Goal: Information Seeking & Learning: Understand process/instructions

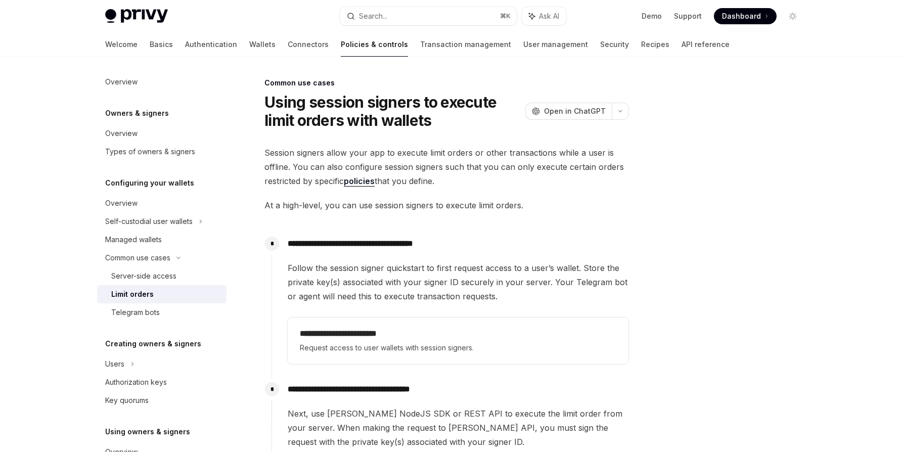
scroll to position [297, 0]
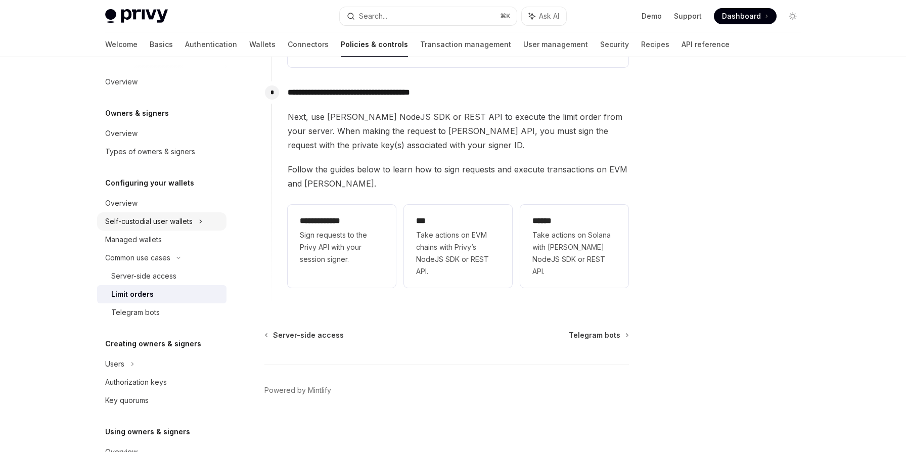
click at [137, 222] on div "Self-custodial user wallets" at bounding box center [148, 221] width 87 height 12
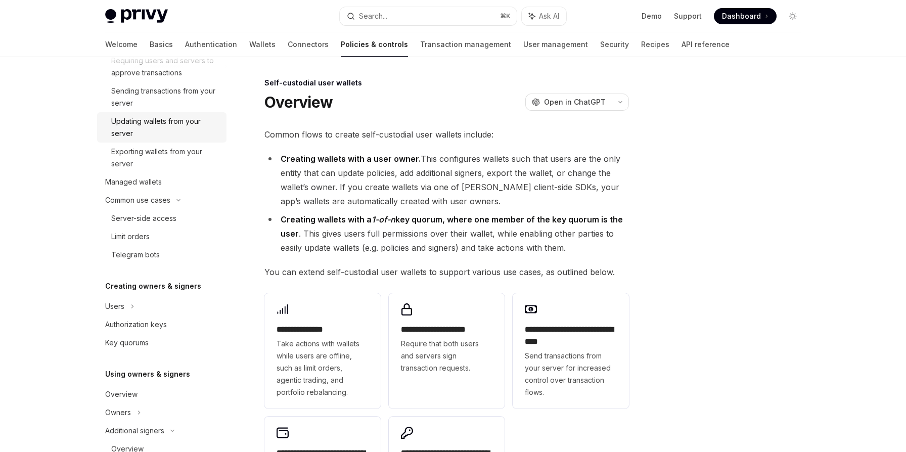
scroll to position [217, 0]
click at [142, 324] on div "Authorization keys" at bounding box center [136, 323] width 62 height 12
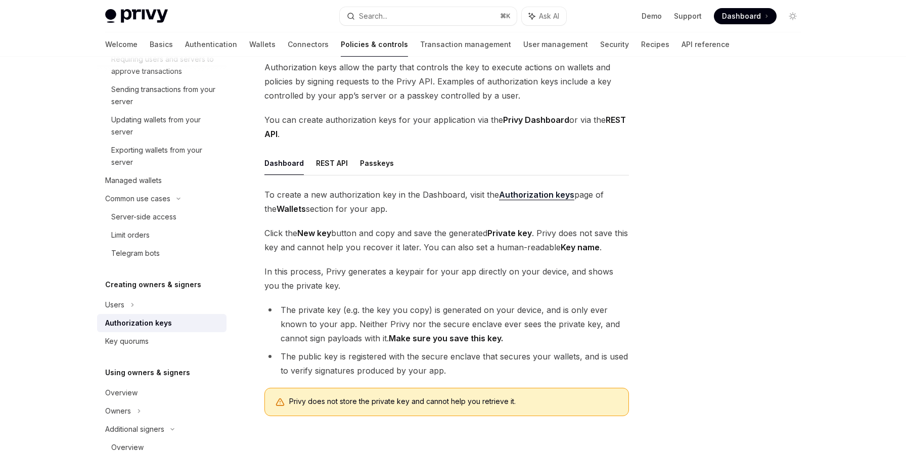
scroll to position [70, 0]
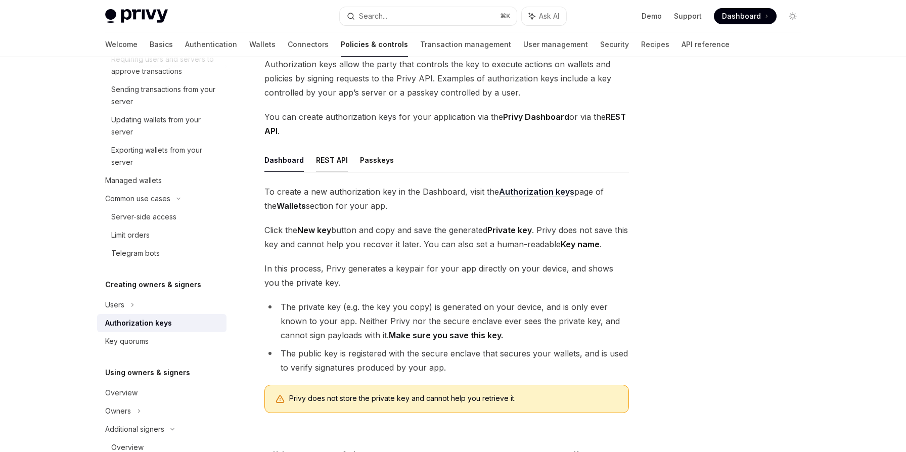
click at [332, 157] on button "REST API" at bounding box center [332, 160] width 32 height 24
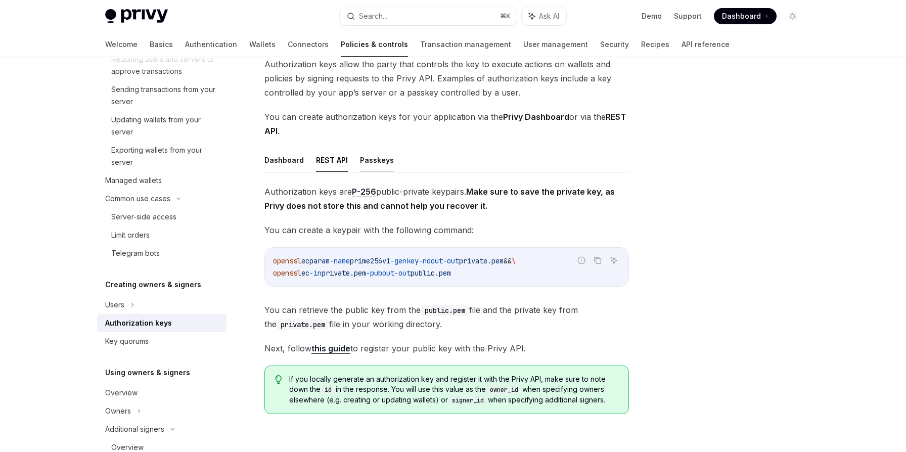
click at [373, 162] on button "Passkeys" at bounding box center [377, 160] width 34 height 24
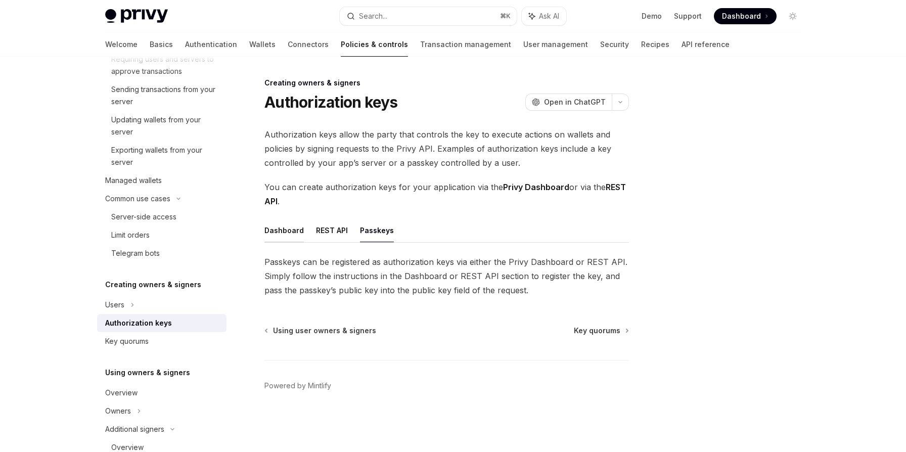
click at [284, 231] on button "Dashboard" at bounding box center [283, 230] width 39 height 24
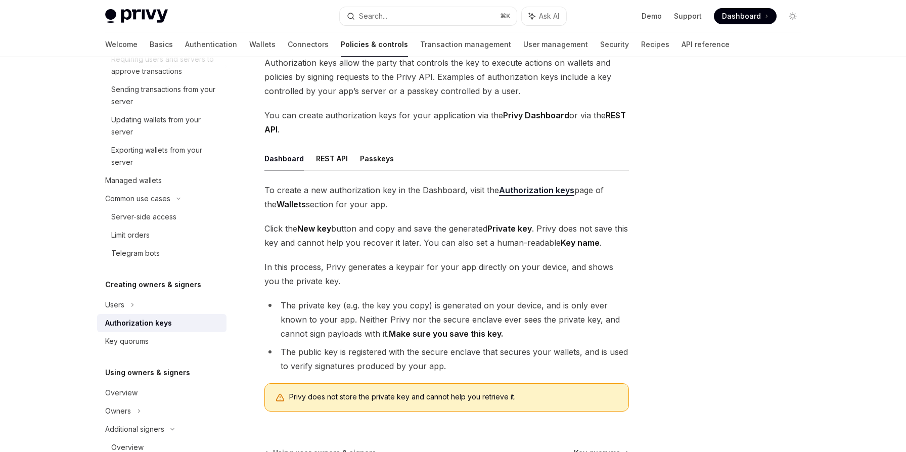
scroll to position [72, 0]
click at [137, 342] on div "Key quorums" at bounding box center [126, 341] width 43 height 12
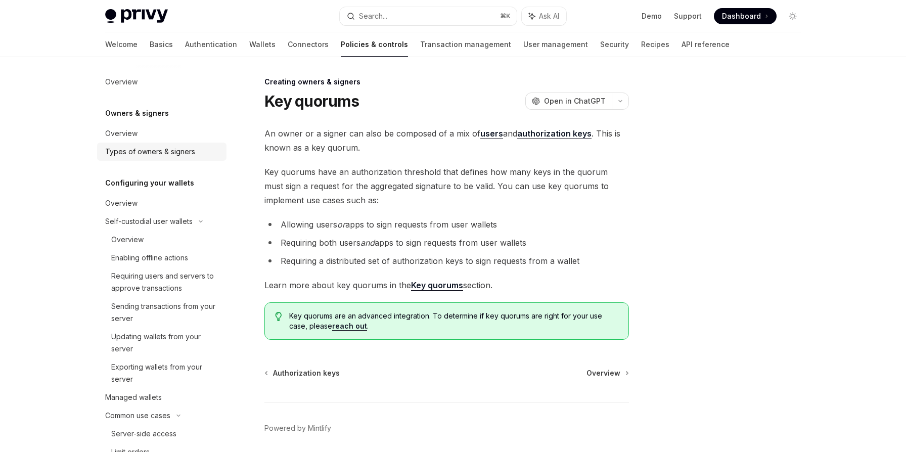
click at [143, 150] on div "Types of owners & signers" at bounding box center [150, 152] width 90 height 12
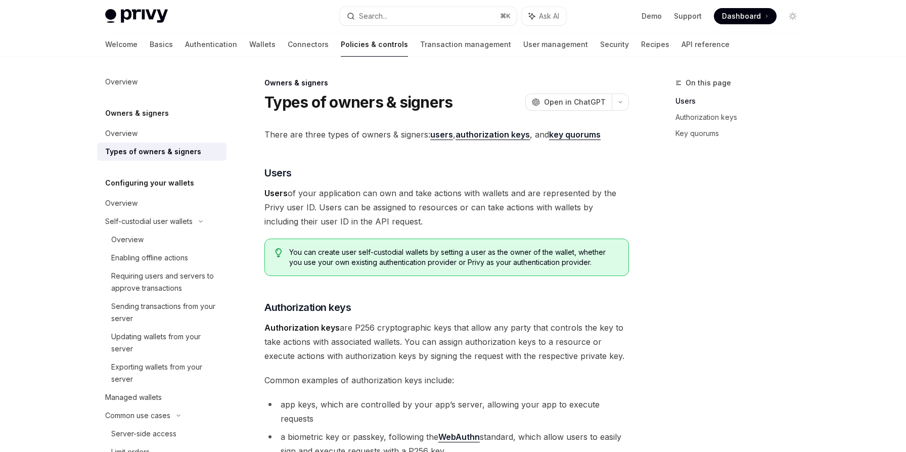
click at [492, 133] on strong "authorization keys" at bounding box center [492, 134] width 74 height 10
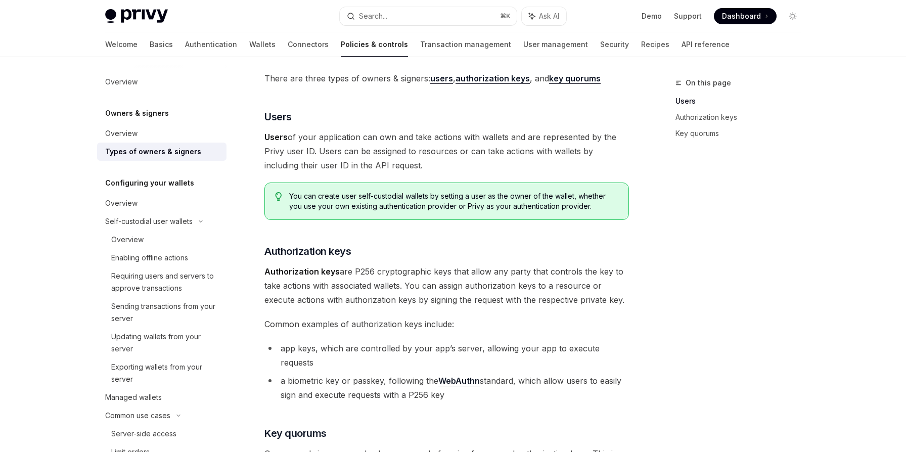
scroll to position [57, 0]
click at [439, 137] on span "Users of your application can own and take actions with wallets and are represe…" at bounding box center [446, 150] width 364 height 42
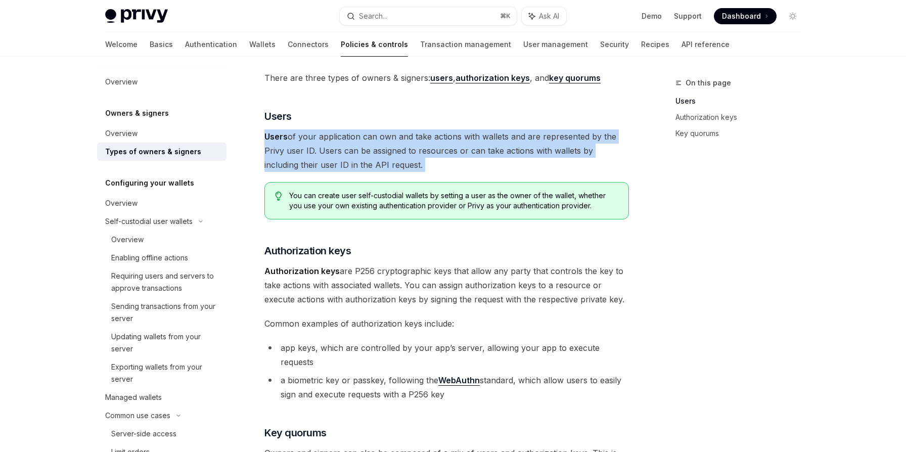
click at [439, 137] on span "Users of your application can own and take actions with wallets and are represe…" at bounding box center [446, 150] width 364 height 42
click at [442, 137] on span "Users of your application can own and take actions with wallets and are represe…" at bounding box center [446, 150] width 364 height 42
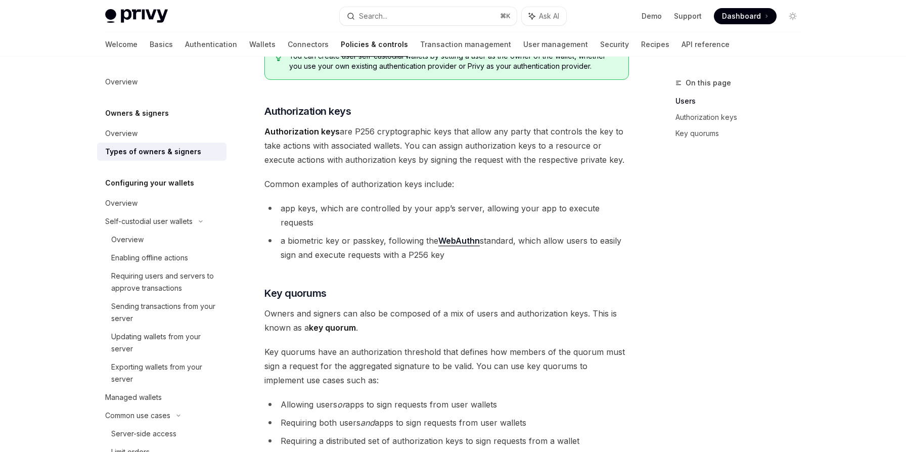
scroll to position [199, 0]
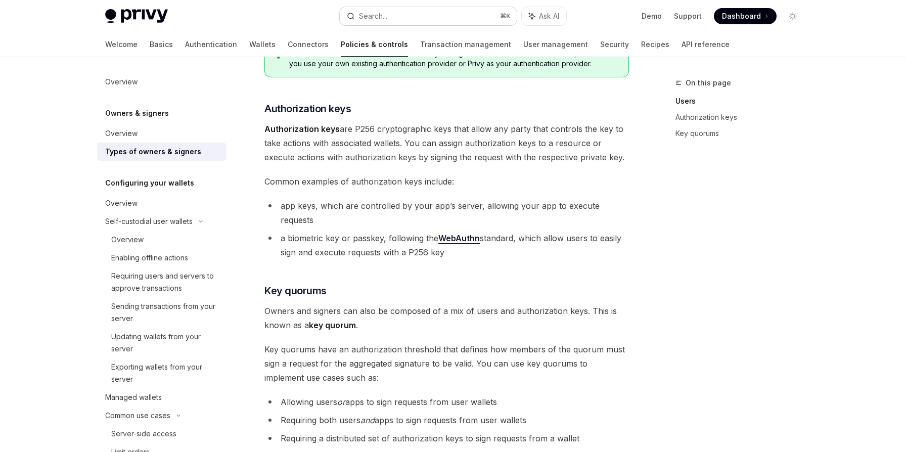
click at [376, 16] on div "Search..." at bounding box center [373, 16] width 28 height 12
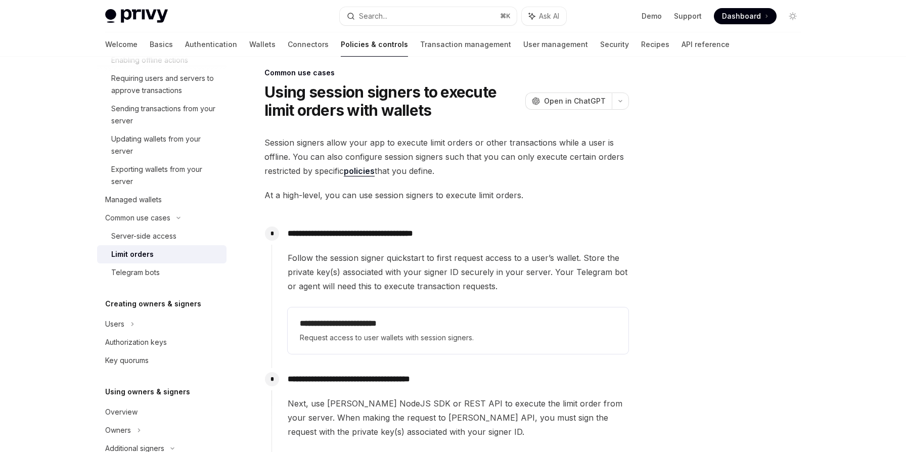
scroll to position [14, 0]
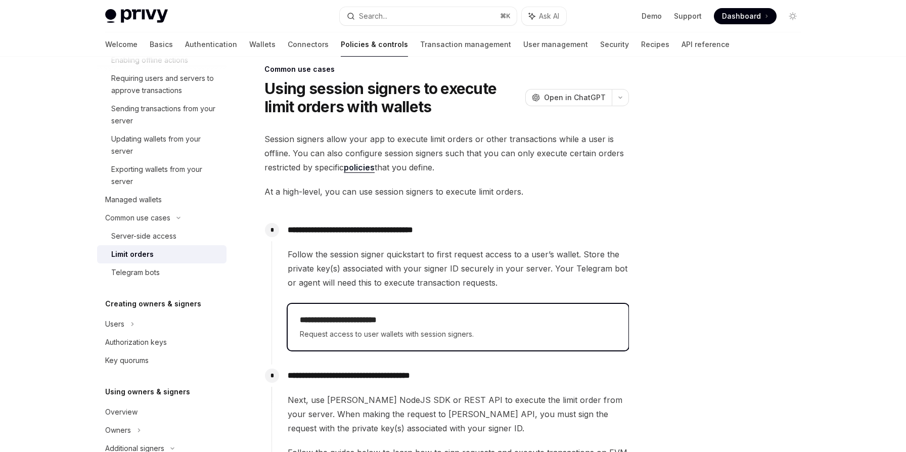
click at [359, 323] on h2 "**********" at bounding box center [458, 320] width 316 height 12
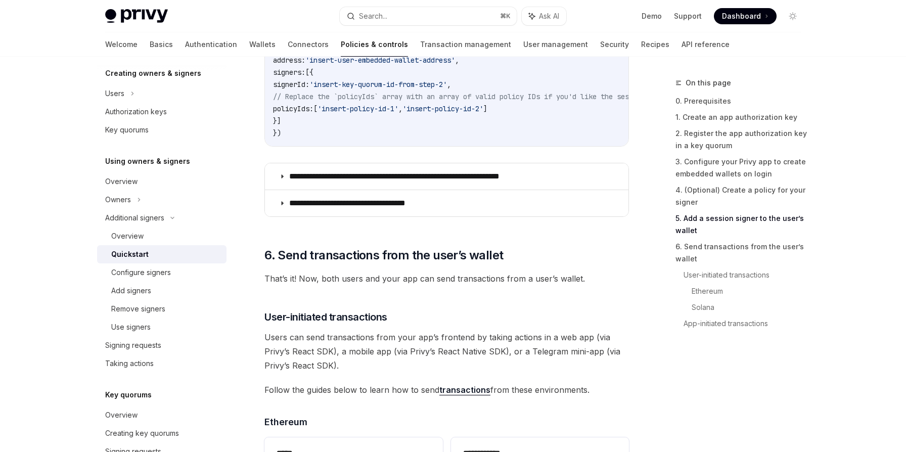
scroll to position [1829, 0]
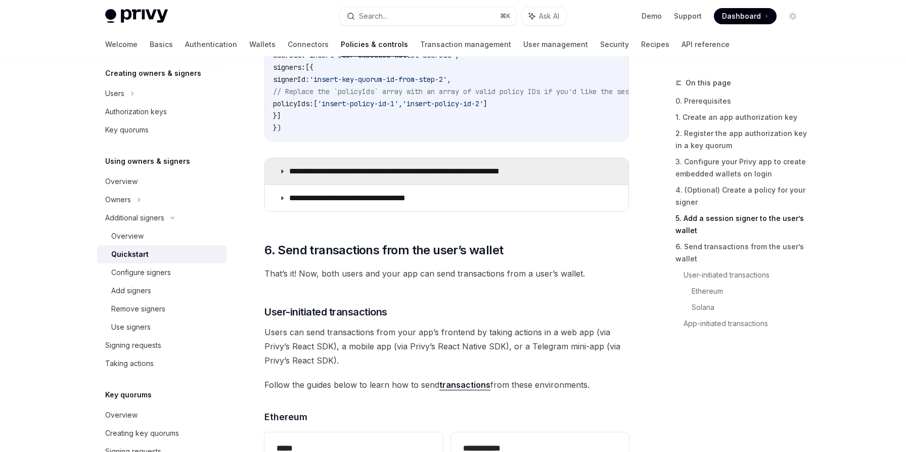
click at [469, 175] on p "**********" at bounding box center [419, 171] width 260 height 10
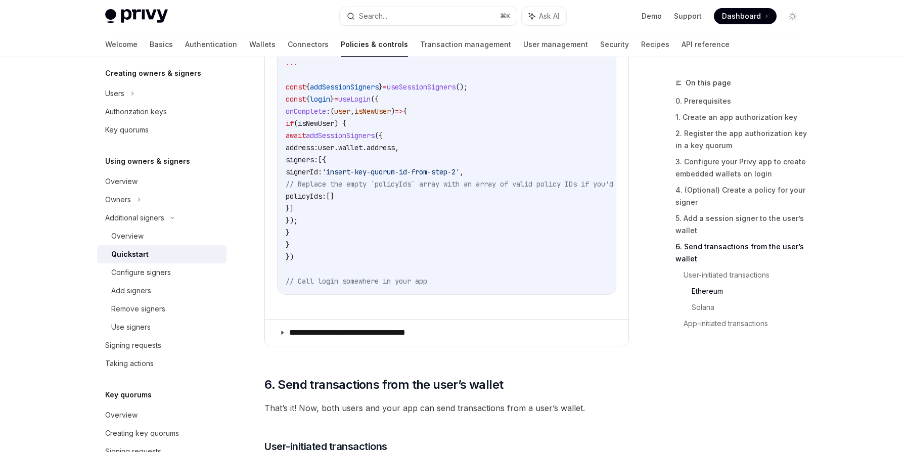
scroll to position [2361, 0]
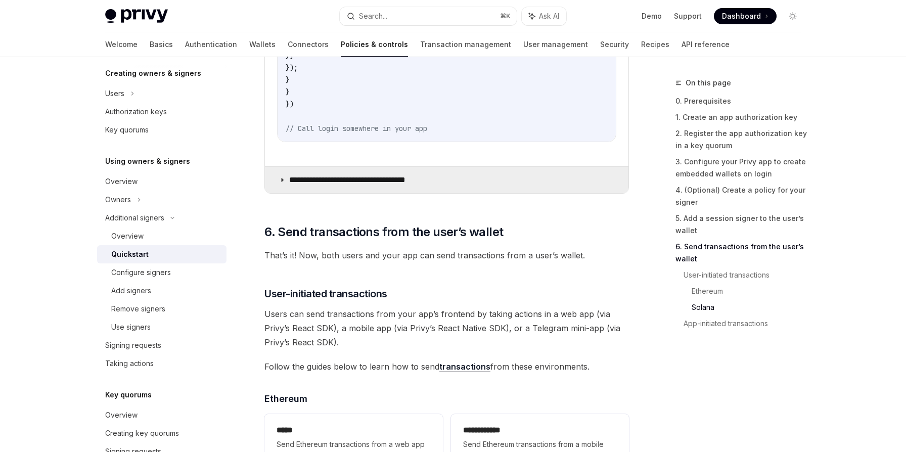
click at [403, 185] on p "**********" at bounding box center [360, 180] width 142 height 10
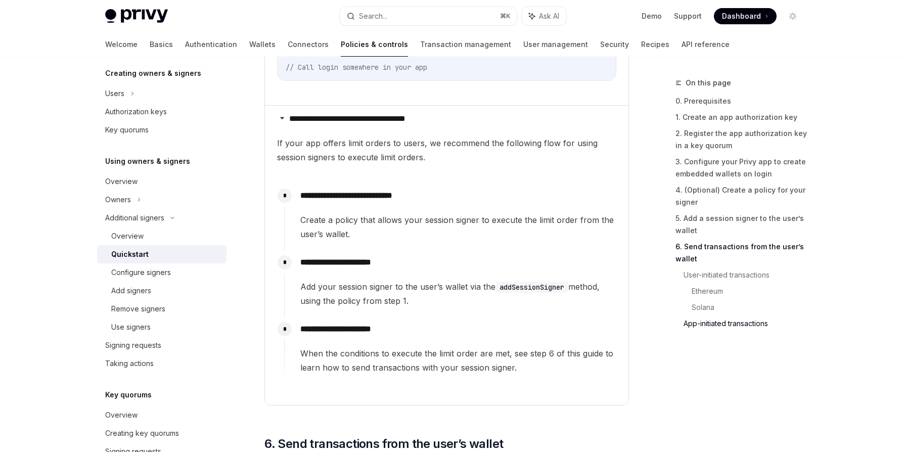
scroll to position [2424, 0]
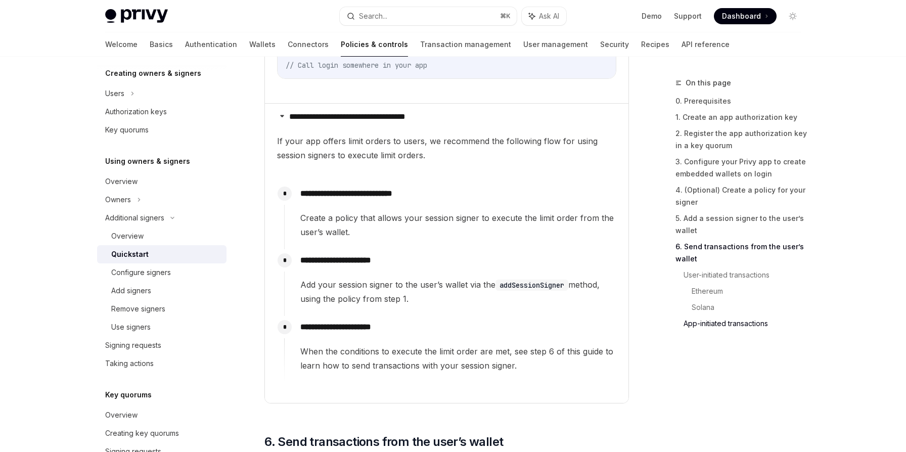
click at [527, 291] on code "addSessionSigner" at bounding box center [531, 285] width 73 height 11
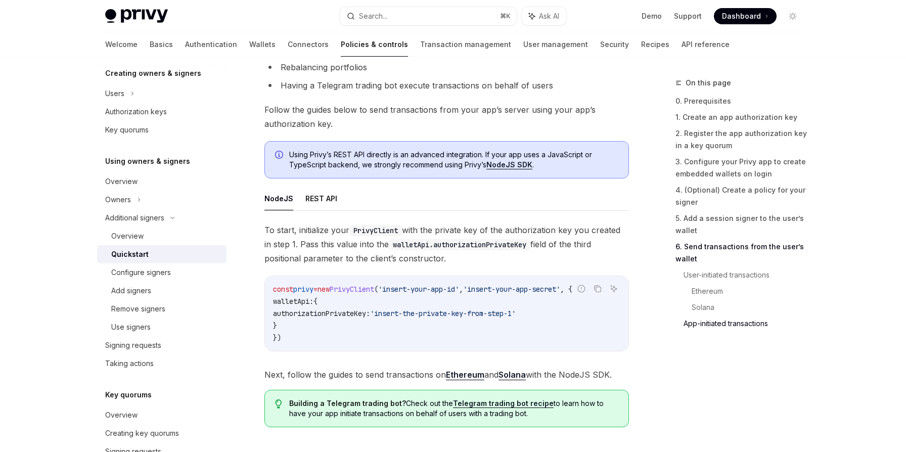
scroll to position [3345, 0]
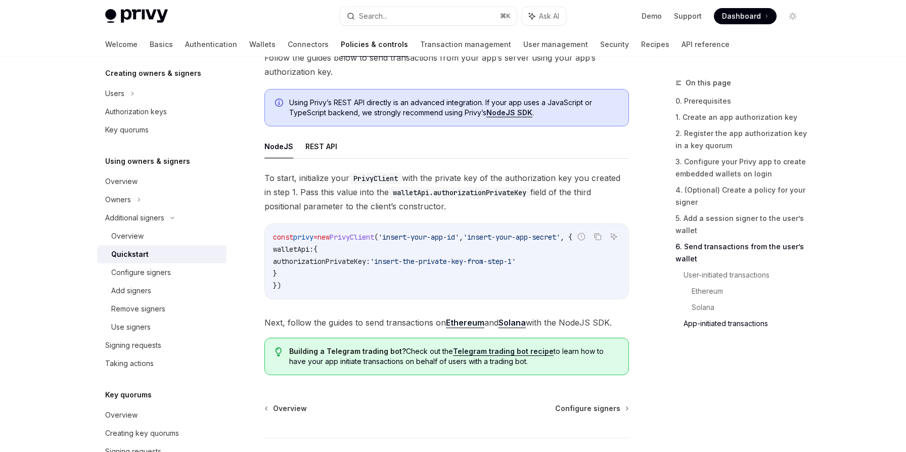
click at [368, 266] on span "authorizationPrivateKey:" at bounding box center [321, 261] width 97 height 9
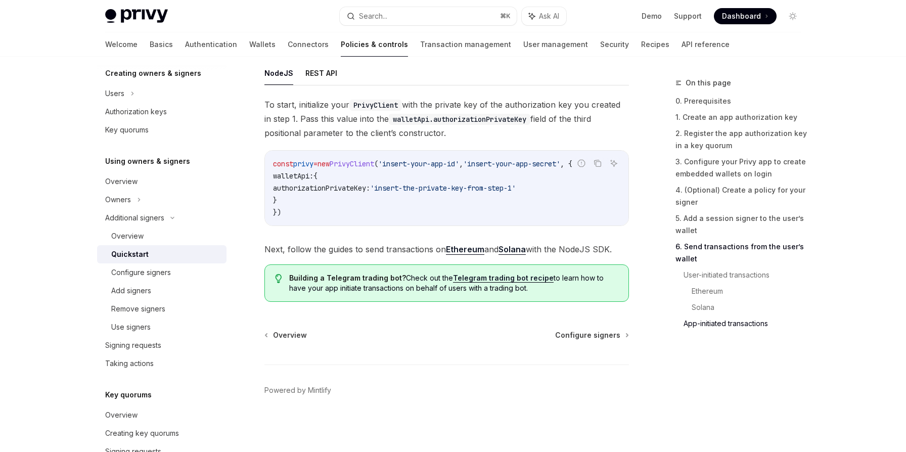
scroll to position [3434, 0]
click at [143, 314] on div "Remove signers" at bounding box center [138, 309] width 54 height 12
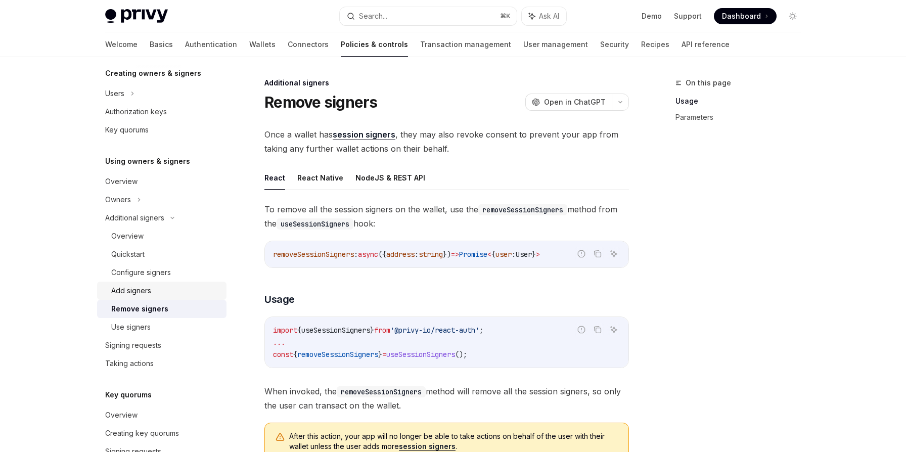
click at [139, 294] on div "Add signers" at bounding box center [131, 291] width 40 height 12
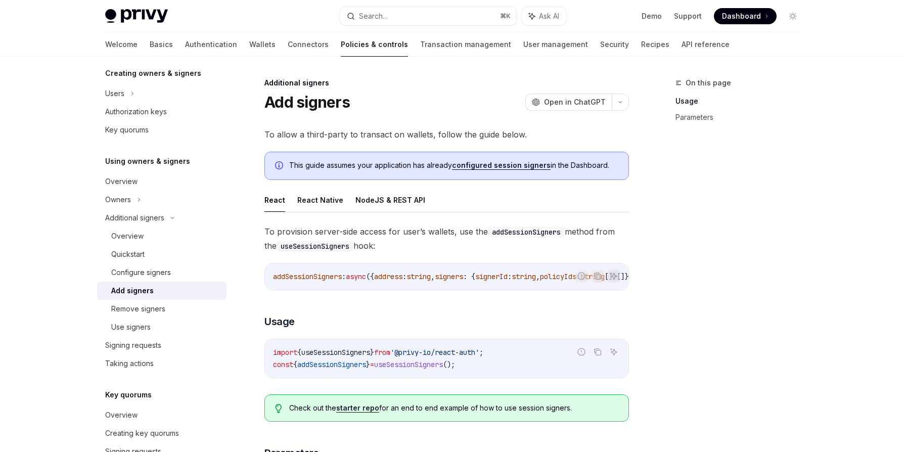
click at [360, 288] on div "addSessionSigners : async ({ address : string , signers : { signerId : string ,…" at bounding box center [446, 276] width 363 height 26
click at [696, 118] on link "Parameters" at bounding box center [741, 117] width 133 height 16
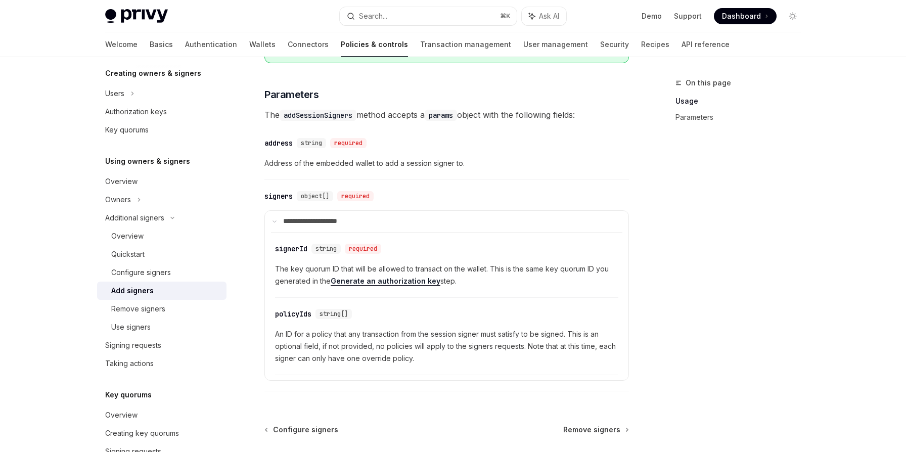
scroll to position [373, 0]
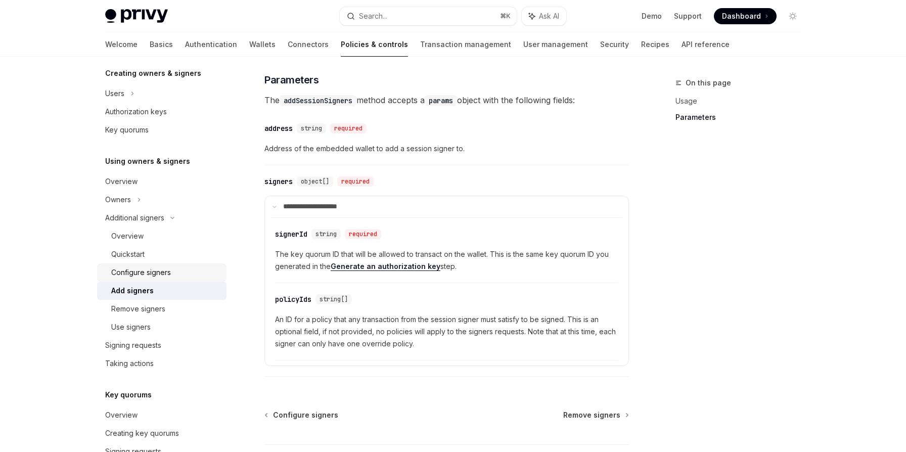
click at [145, 272] on div "Configure signers" at bounding box center [141, 272] width 60 height 12
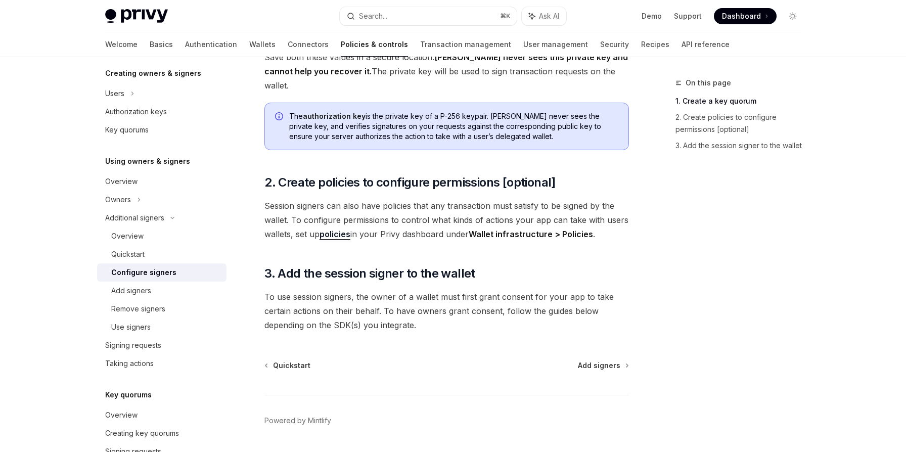
scroll to position [286, 0]
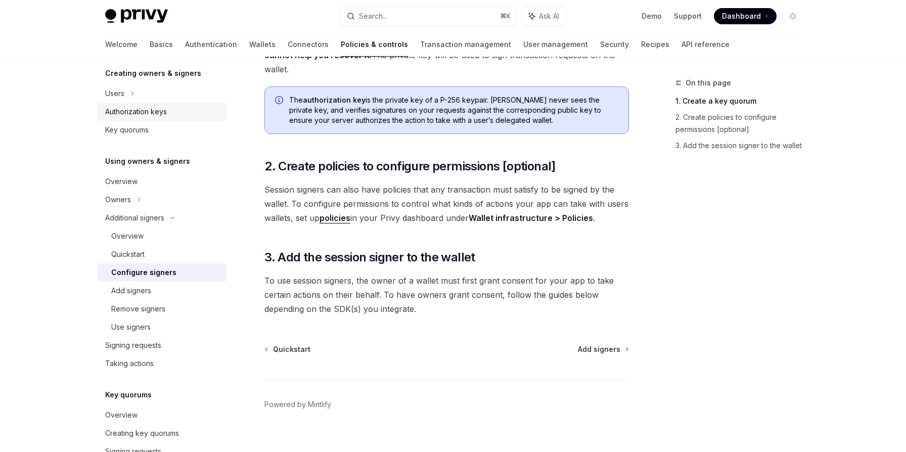
click at [142, 116] on div "Authorization keys" at bounding box center [136, 112] width 62 height 12
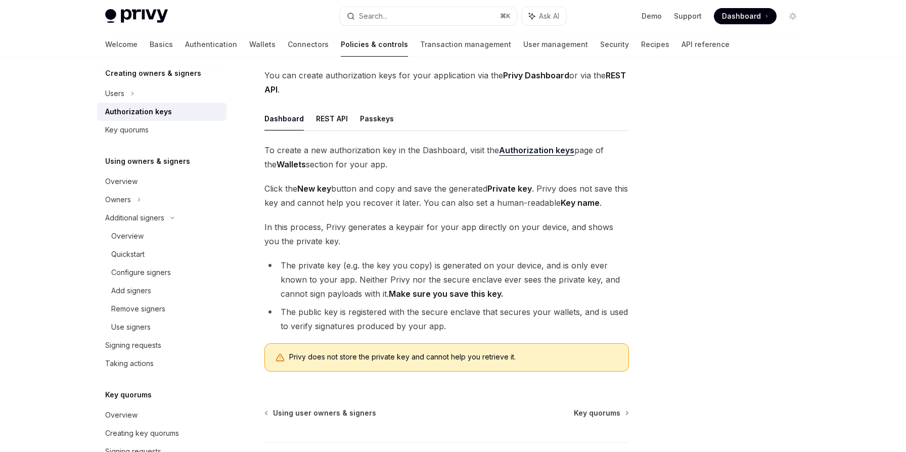
scroll to position [111, 0]
click at [329, 117] on button "REST API" at bounding box center [332, 119] width 32 height 24
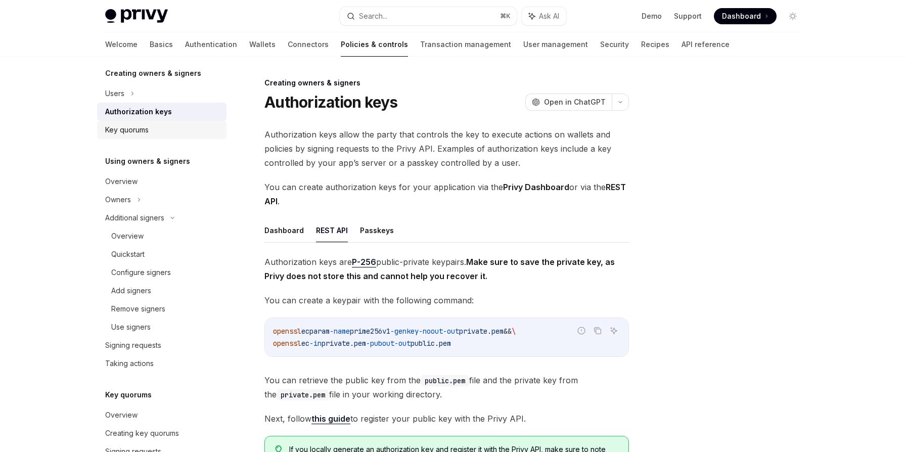
click at [132, 131] on div "Key quorums" at bounding box center [126, 130] width 43 height 12
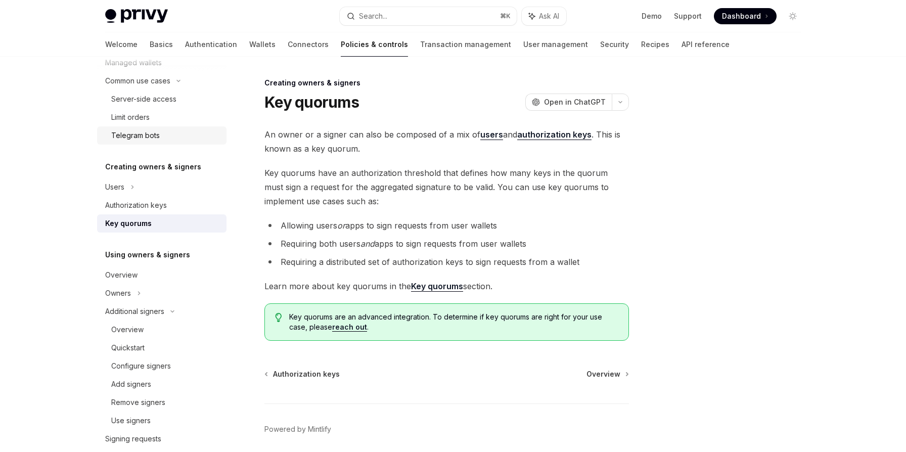
scroll to position [324, 0]
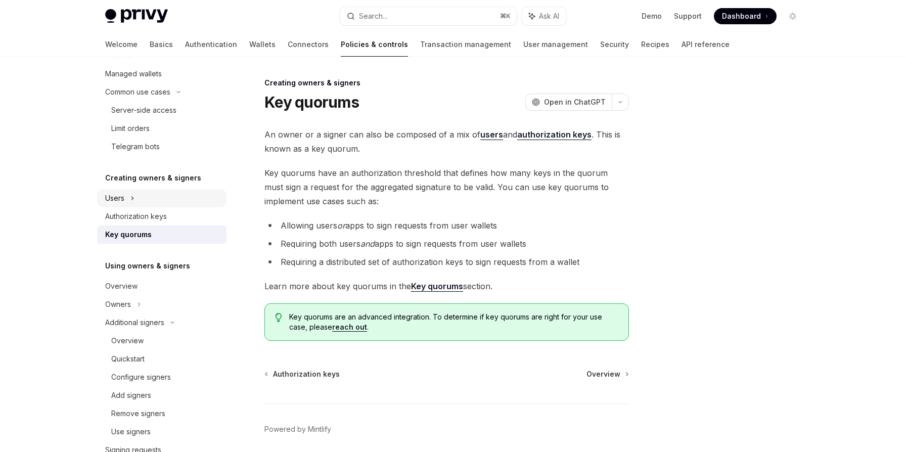
click at [128, 197] on div "Users" at bounding box center [161, 198] width 129 height 18
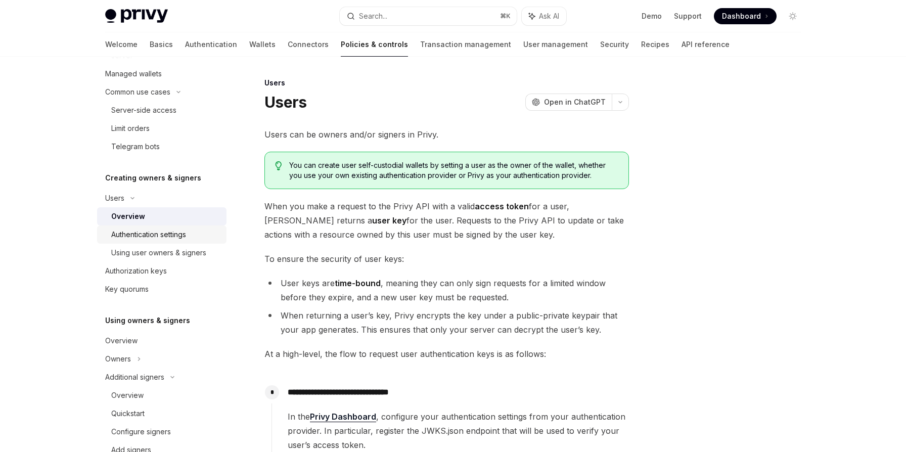
click at [148, 236] on div "Authentication settings" at bounding box center [148, 234] width 75 height 12
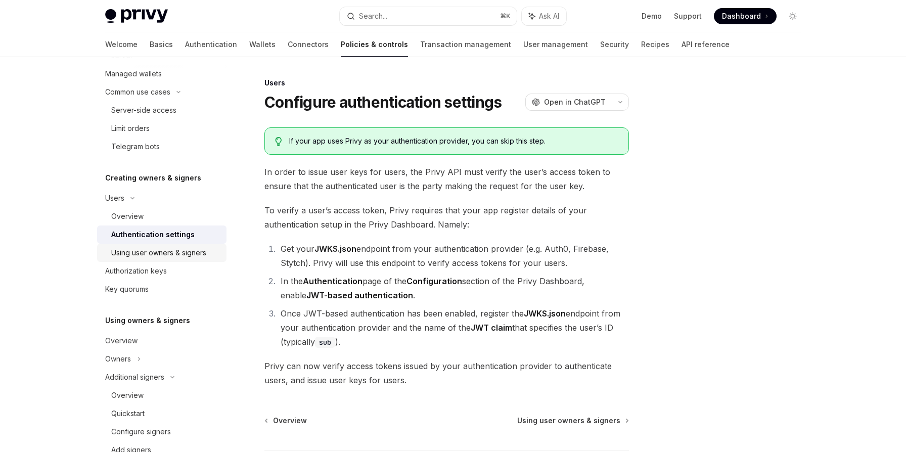
click at [188, 252] on div "Using user owners & signers" at bounding box center [158, 253] width 95 height 12
type textarea "*"
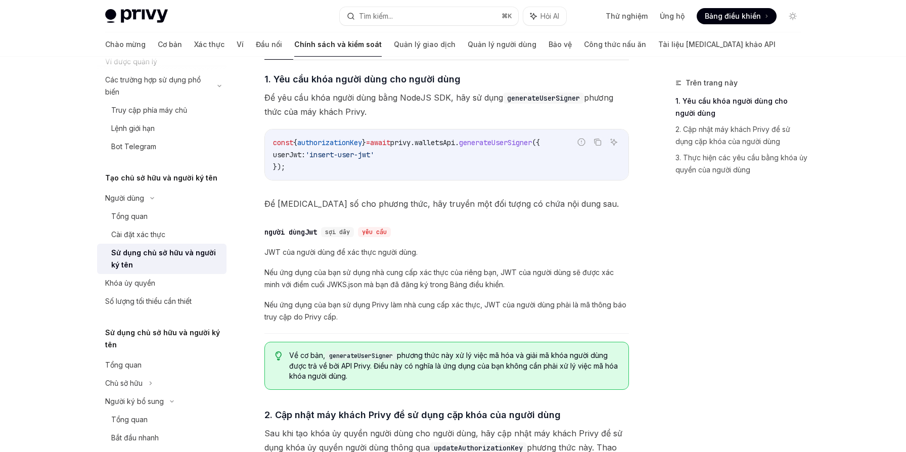
scroll to position [410, 0]
